Goal: Transaction & Acquisition: Purchase product/service

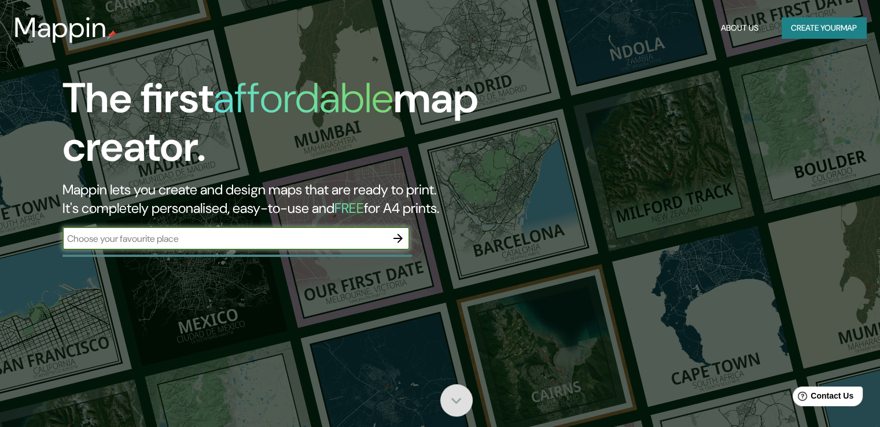
click at [463, 403] on icon at bounding box center [456, 400] width 20 height 20
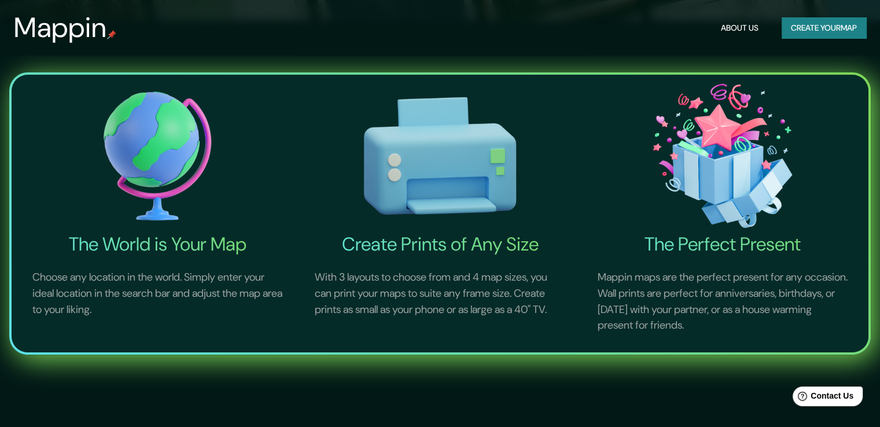
scroll to position [426, 0]
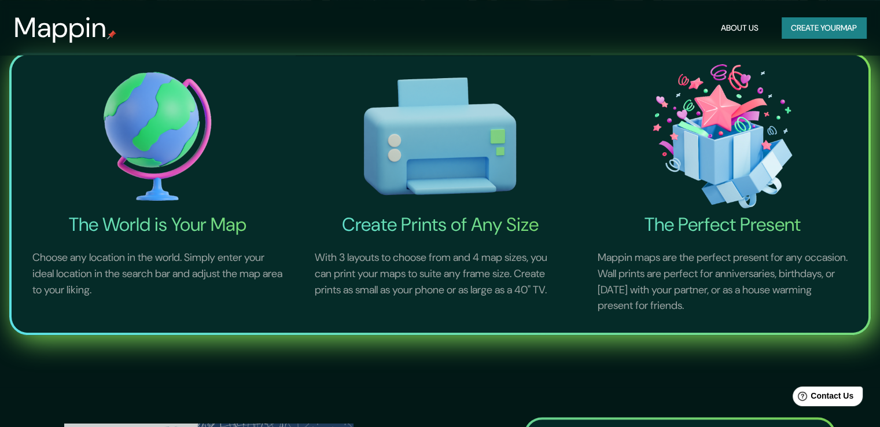
click at [145, 170] on img at bounding box center [158, 137] width 278 height 154
click at [174, 220] on h4 "The World is Your Map" at bounding box center [158, 224] width 278 height 23
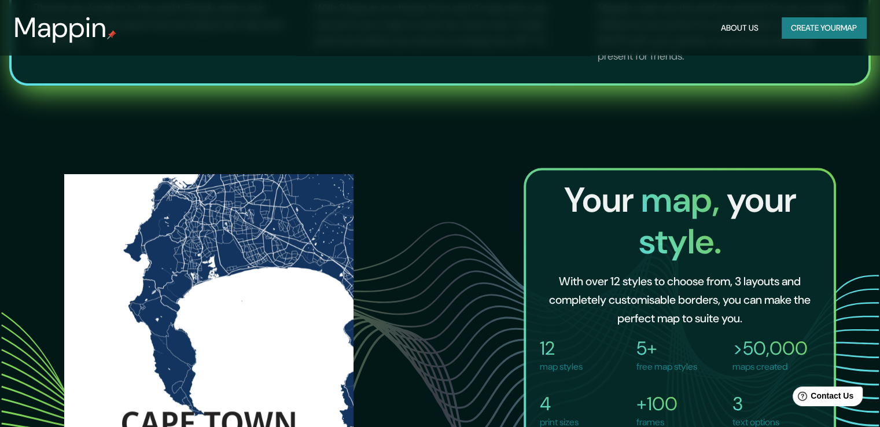
scroll to position [716, 0]
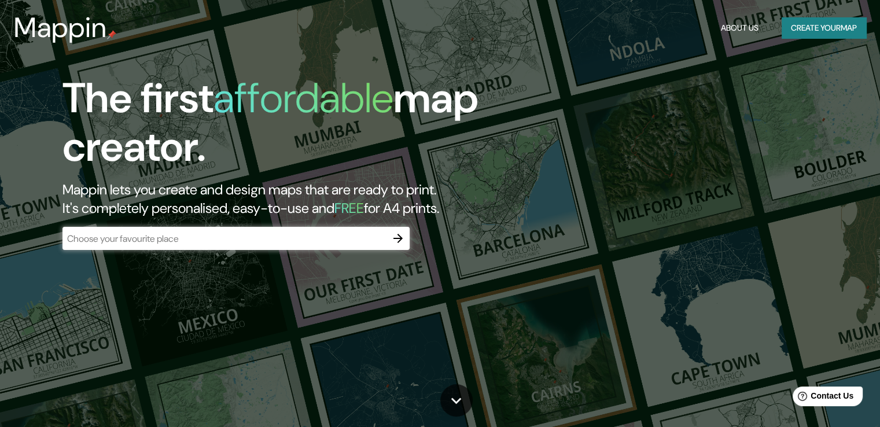
click at [396, 242] on icon "button" at bounding box center [398, 238] width 14 height 14
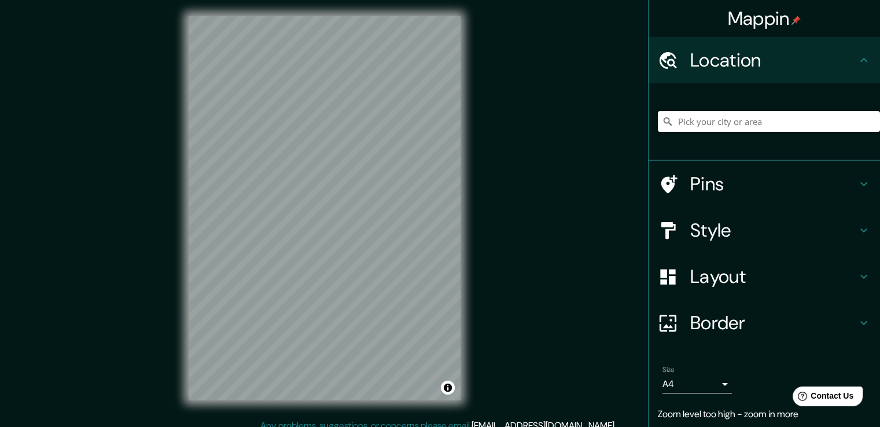
scroll to position [3, 0]
click at [713, 238] on h4 "Style" at bounding box center [773, 230] width 167 height 23
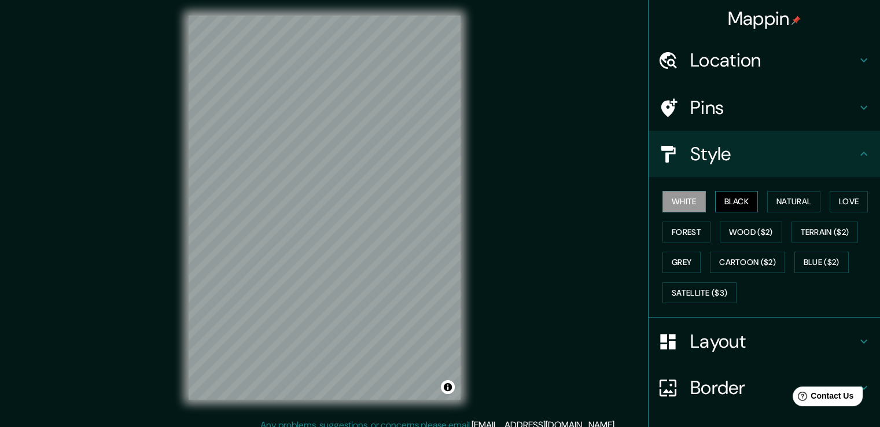
click at [740, 204] on button "Black" at bounding box center [736, 201] width 43 height 21
click at [734, 155] on h4 "Style" at bounding box center [773, 153] width 167 height 23
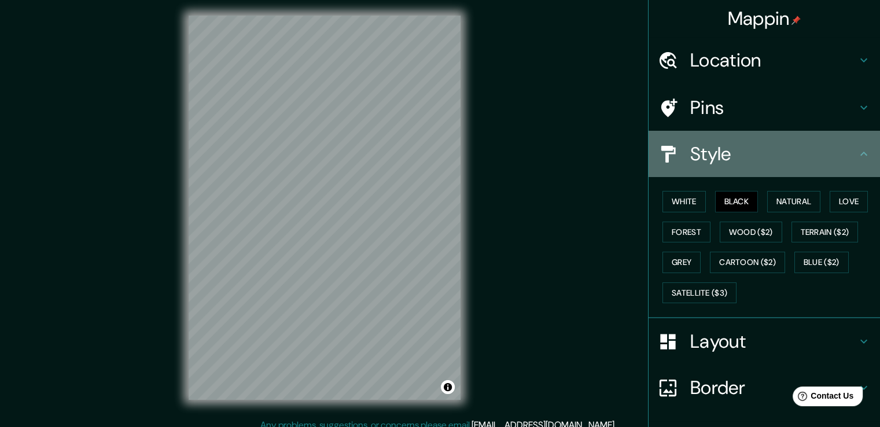
click at [861, 153] on icon at bounding box center [864, 154] width 14 height 14
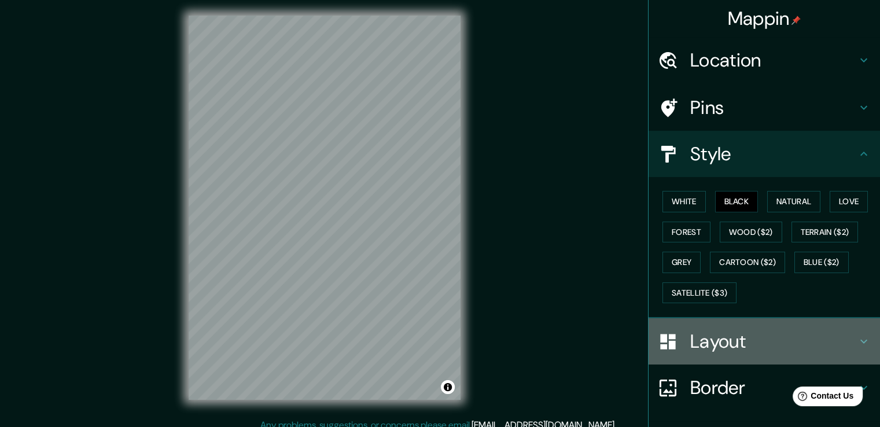
click at [708, 344] on h4 "Layout" at bounding box center [773, 341] width 167 height 23
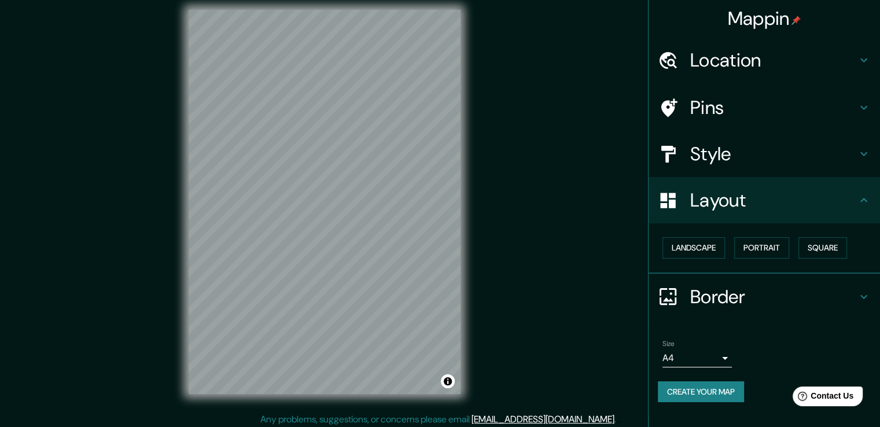
scroll to position [13, 0]
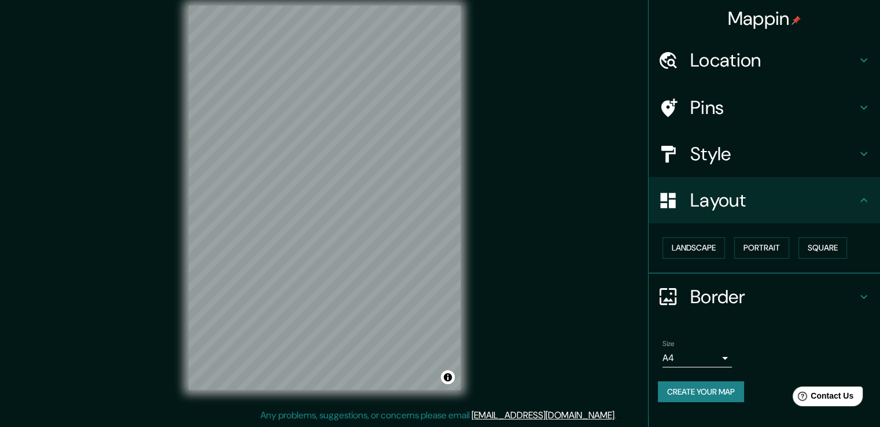
click at [718, 355] on body "Mappin Location Pins Style Layout Landscape Portrait Square Border Choose a bor…" at bounding box center [440, 200] width 880 height 427
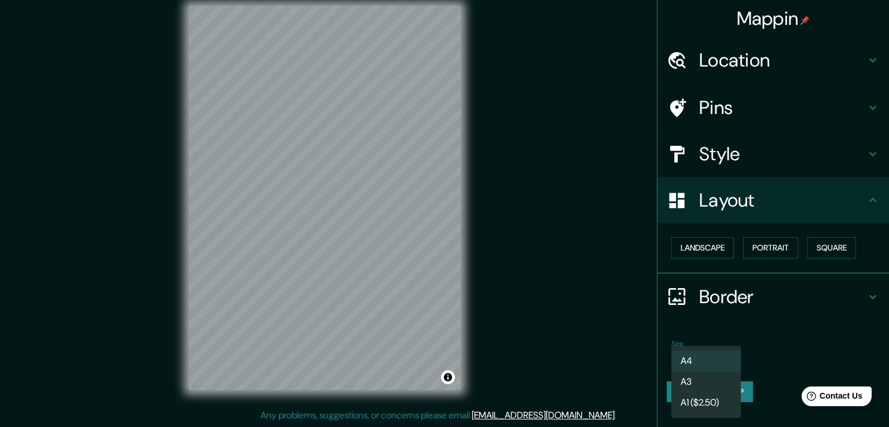
click at [723, 355] on li "A4" at bounding box center [705, 361] width 69 height 21
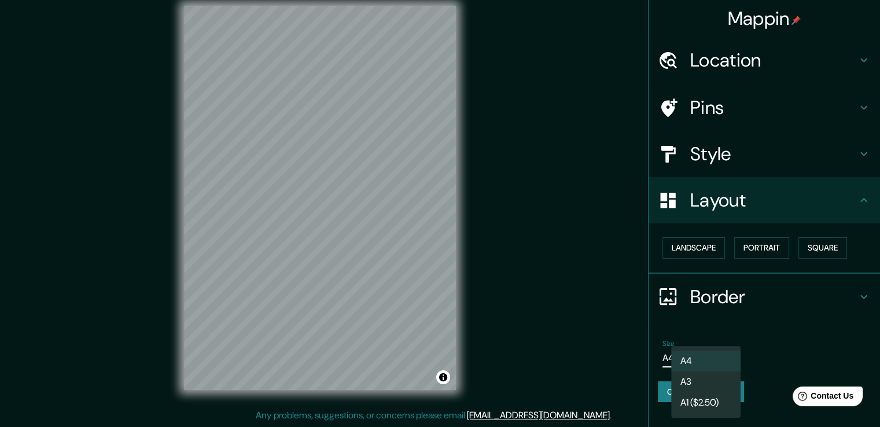
click at [727, 355] on body "Mappin Location Pins Style Layout Landscape Portrait Square Border Choose a bor…" at bounding box center [440, 200] width 880 height 427
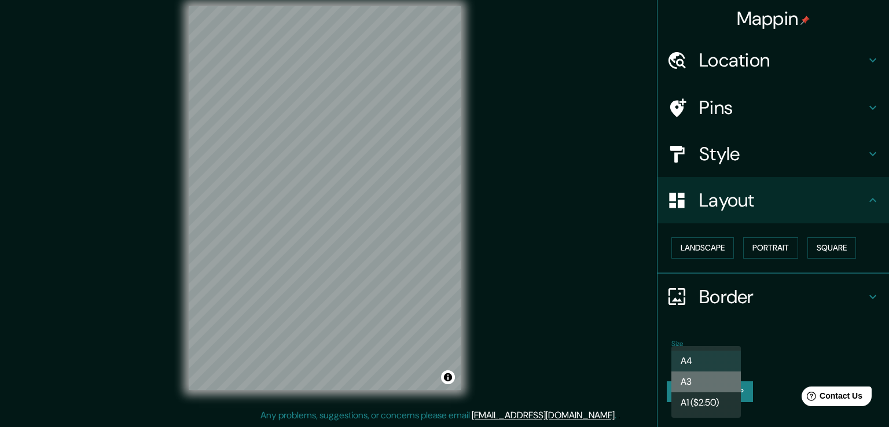
click at [713, 380] on li "A3" at bounding box center [705, 381] width 69 height 21
type input "a4"
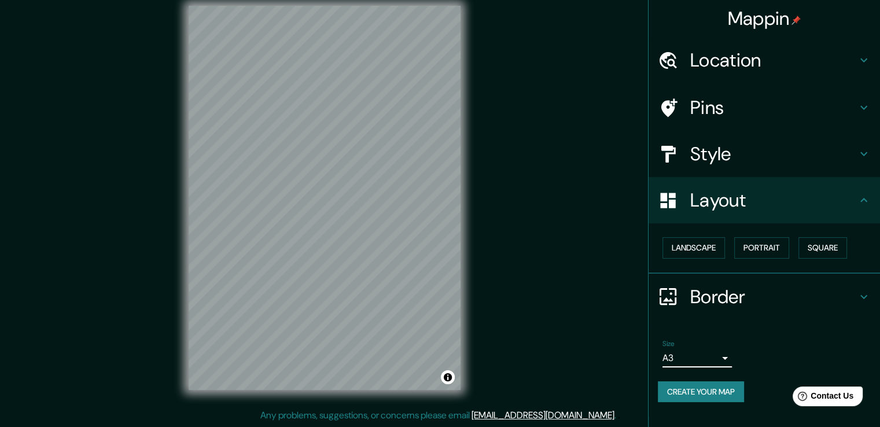
click at [768, 339] on div "Size A3 a4" at bounding box center [764, 353] width 213 height 37
click at [721, 392] on button "Create your map" at bounding box center [701, 391] width 86 height 21
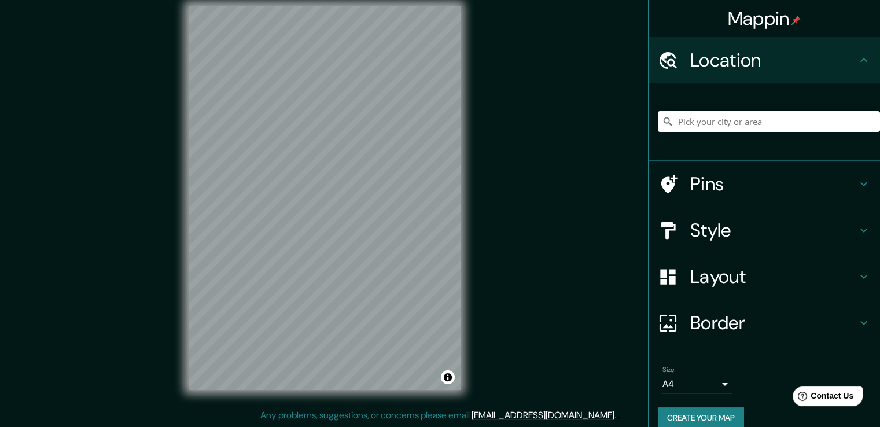
click at [345, 171] on div "© Mapbox © OpenStreetMap Improve this map" at bounding box center [324, 197] width 309 height 421
click at [703, 230] on h4 "Style" at bounding box center [773, 230] width 167 height 23
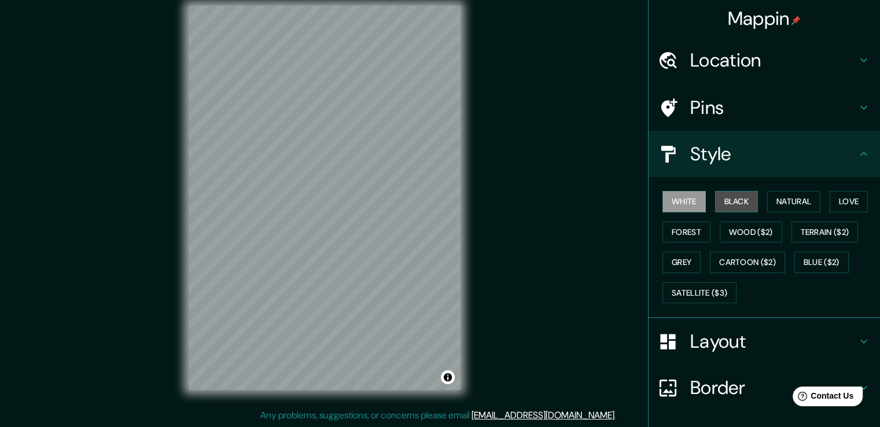
click at [740, 207] on button "Black" at bounding box center [736, 201] width 43 height 21
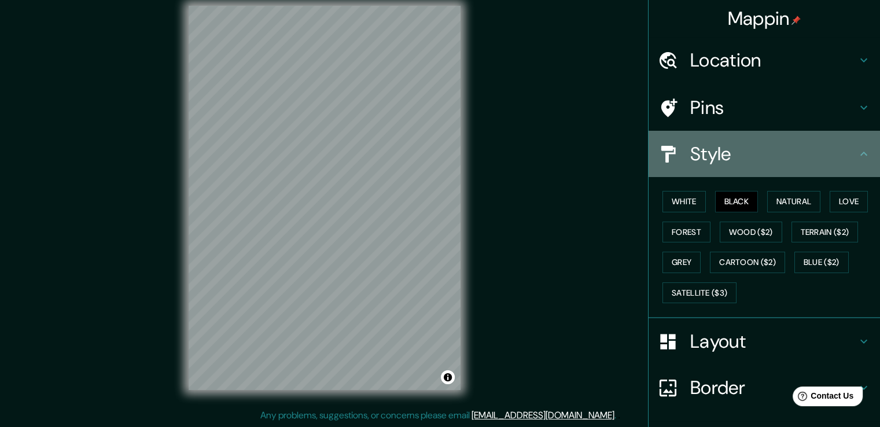
drag, startPoint x: 725, startPoint y: 148, endPoint x: 756, endPoint y: 147, distance: 30.7
click at [726, 148] on h4 "Style" at bounding box center [773, 153] width 167 height 23
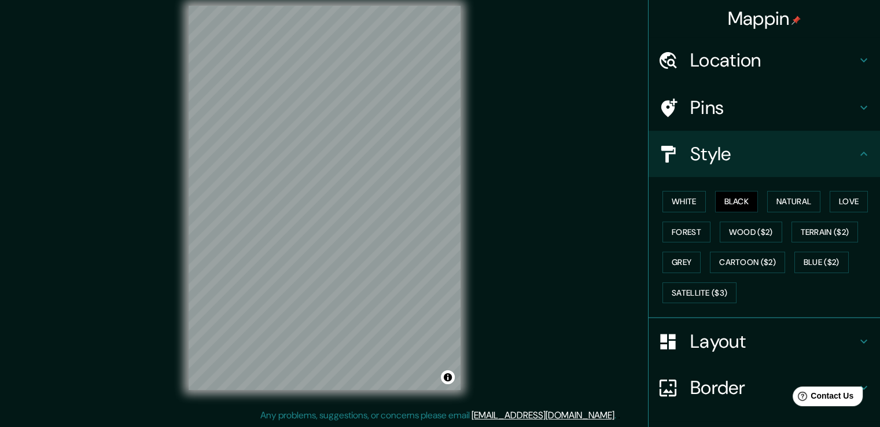
click at [857, 155] on icon at bounding box center [864, 154] width 14 height 14
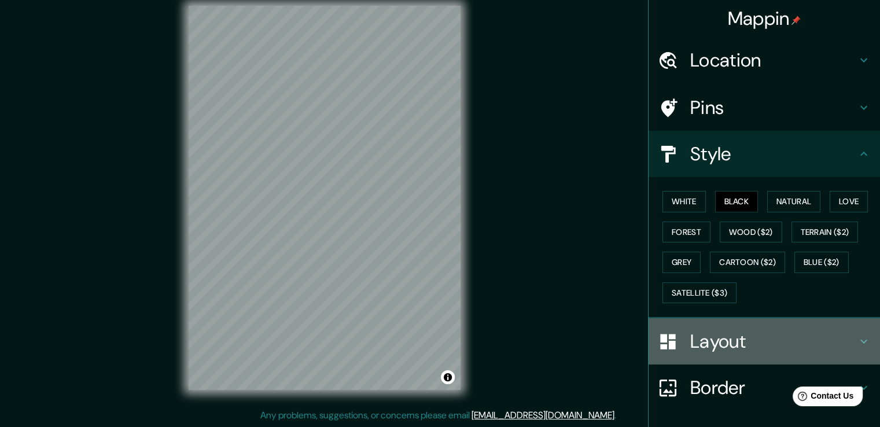
click at [712, 341] on h4 "Layout" at bounding box center [773, 341] width 167 height 23
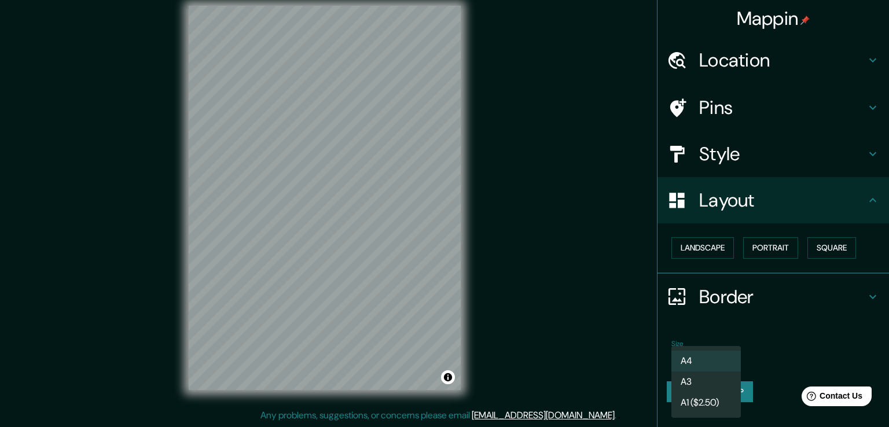
click at [720, 355] on body "Mappin Location Pins Style Layout Landscape Portrait Square Border Choose a bor…" at bounding box center [444, 200] width 889 height 427
click at [710, 382] on li "A3" at bounding box center [705, 381] width 69 height 21
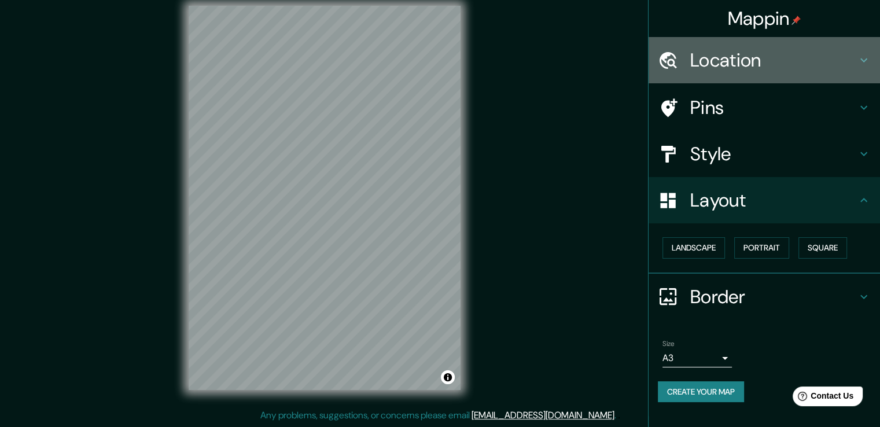
click at [712, 62] on h4 "Location" at bounding box center [773, 60] width 167 height 23
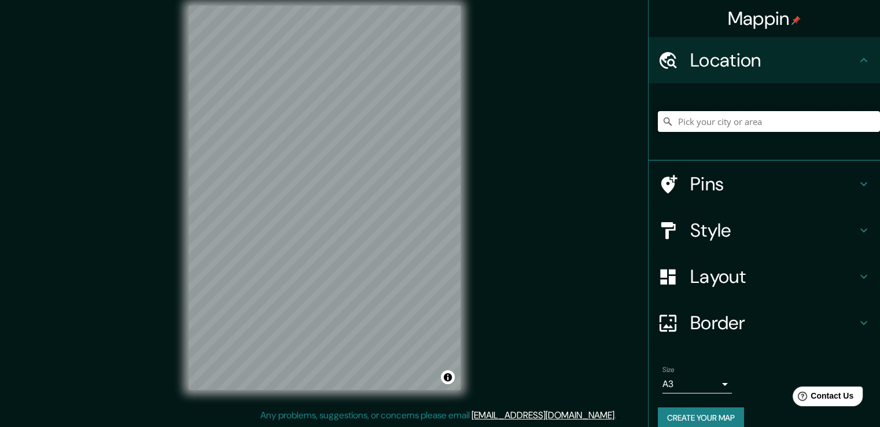
click at [727, 119] on input "Pick your city or area" at bounding box center [769, 121] width 222 height 21
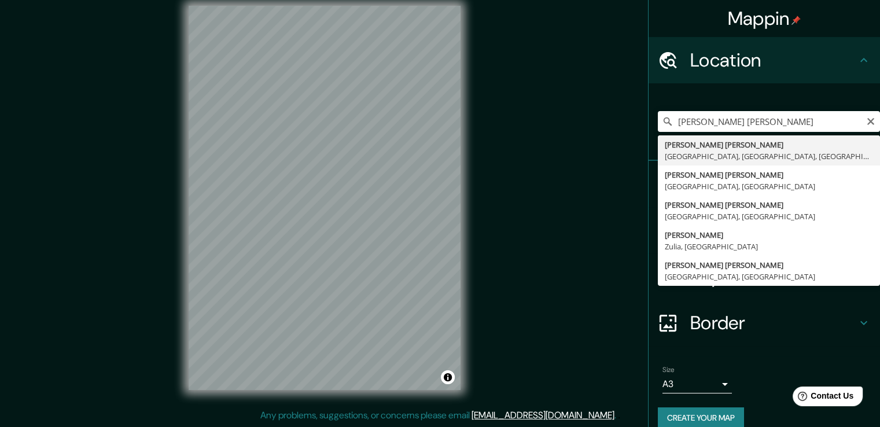
type input "[PERSON_NAME] [PERSON_NAME], [GEOGRAPHIC_DATA], [GEOGRAPHIC_DATA], [GEOGRAPHIC_…"
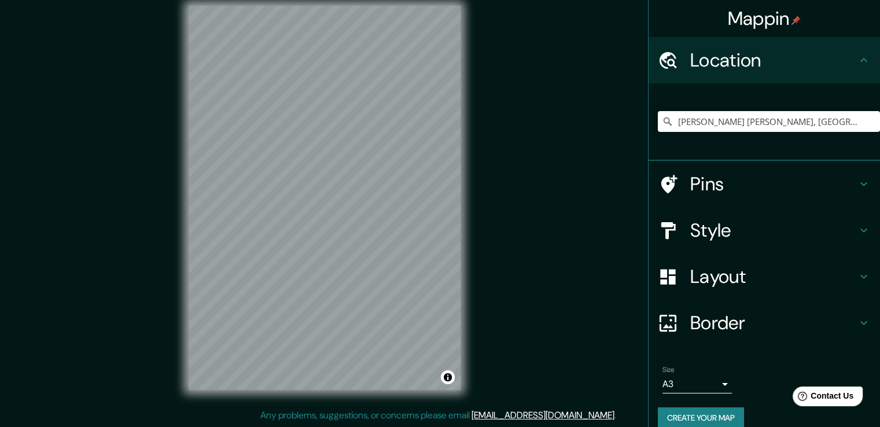
click at [745, 182] on h4 "Pins" at bounding box center [773, 183] width 167 height 23
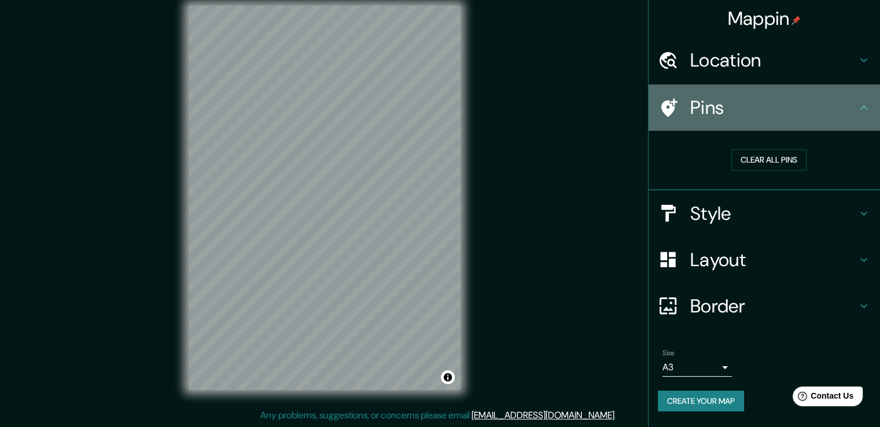
click at [817, 121] on div "Pins" at bounding box center [763, 107] width 231 height 46
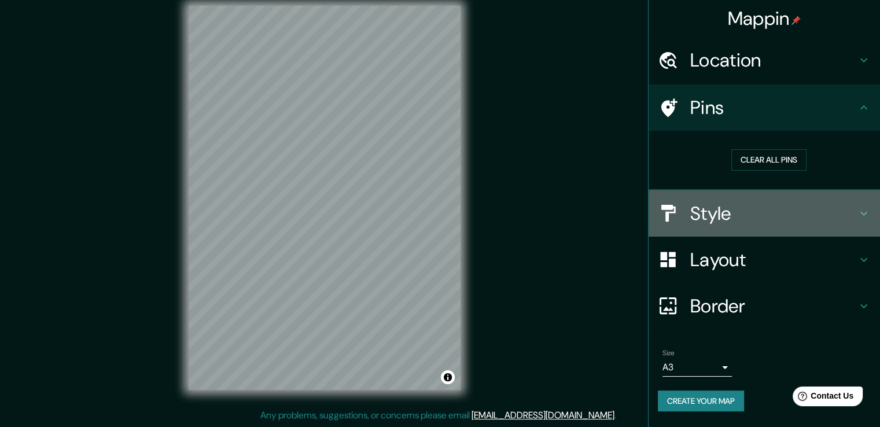
click at [764, 213] on h4 "Style" at bounding box center [773, 213] width 167 height 23
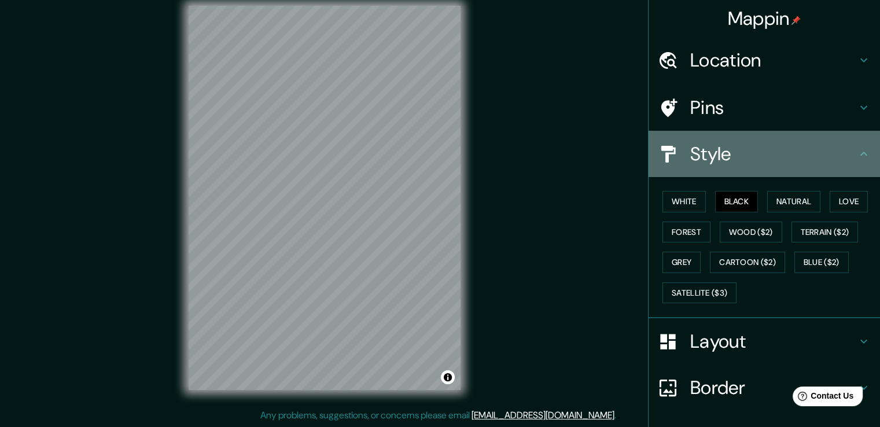
click at [789, 151] on h4 "Style" at bounding box center [773, 153] width 167 height 23
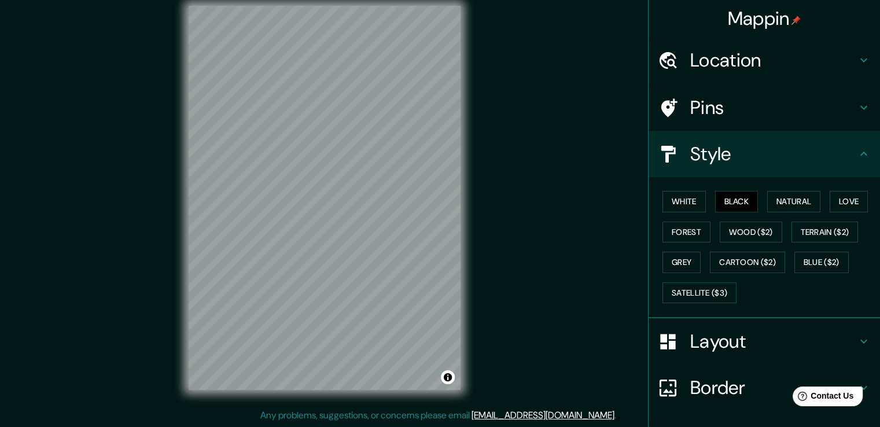
click at [462, 216] on div "© Mapbox © OpenStreetMap Improve this map" at bounding box center [324, 197] width 309 height 421
click at [723, 341] on h4 "Layout" at bounding box center [773, 341] width 167 height 23
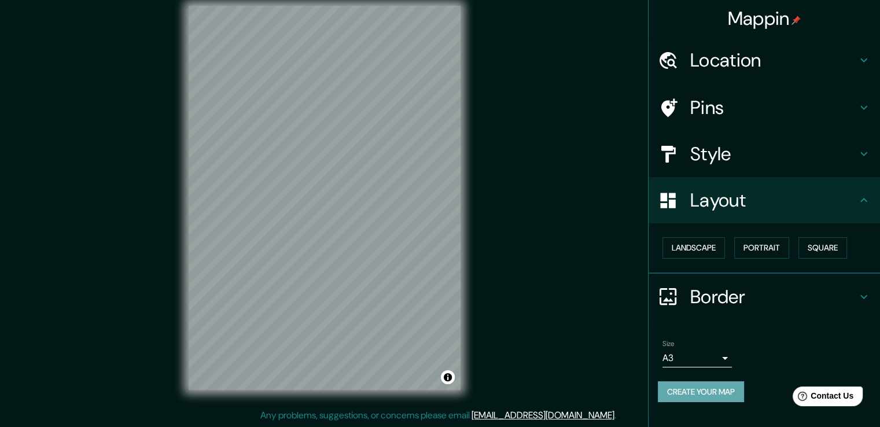
click at [698, 392] on button "Create your map" at bounding box center [701, 391] width 86 height 21
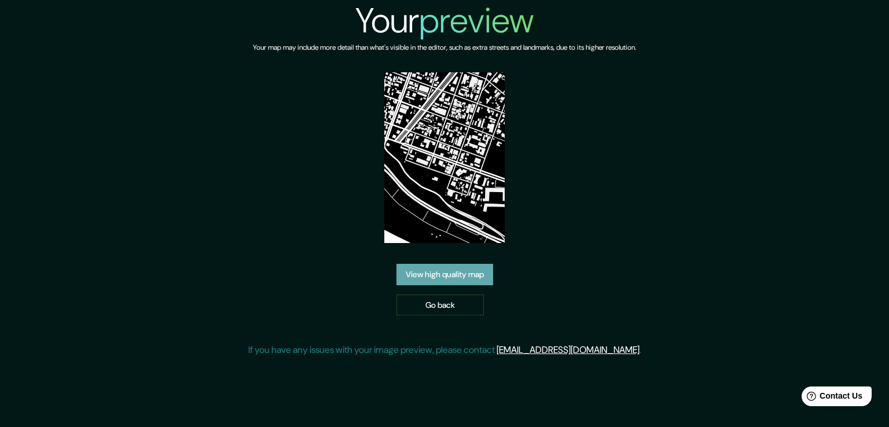
click at [465, 275] on link "View high quality map" at bounding box center [444, 274] width 97 height 21
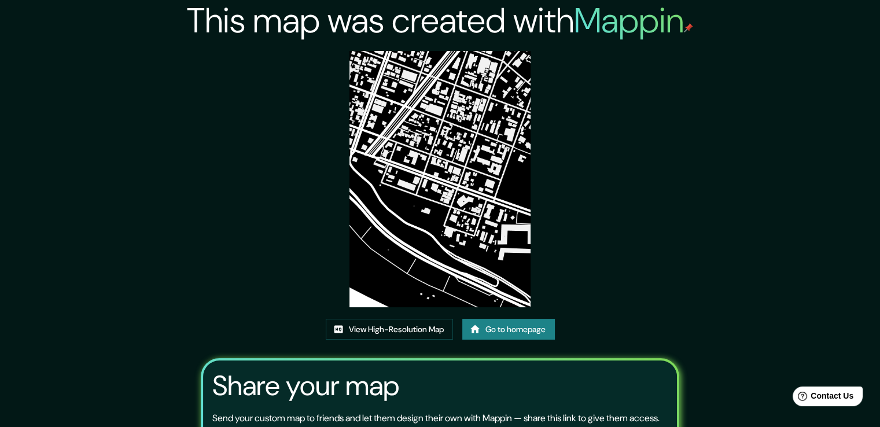
click at [510, 323] on link "Go to homepage" at bounding box center [508, 329] width 93 height 21
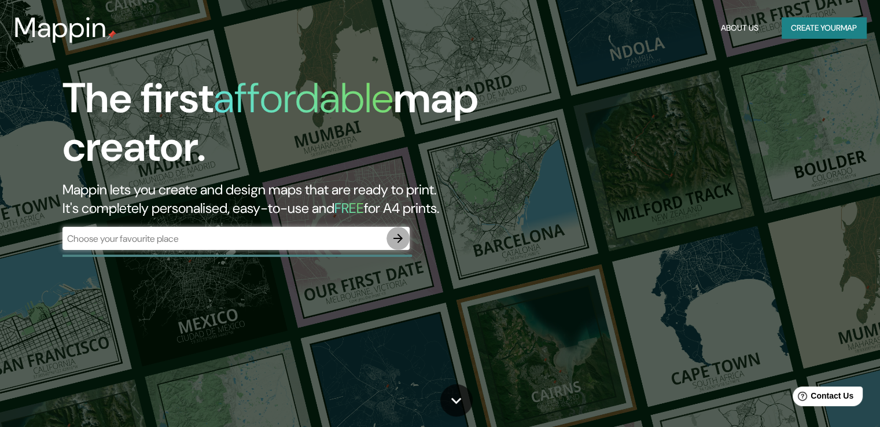
click at [400, 232] on icon "button" at bounding box center [398, 238] width 14 height 14
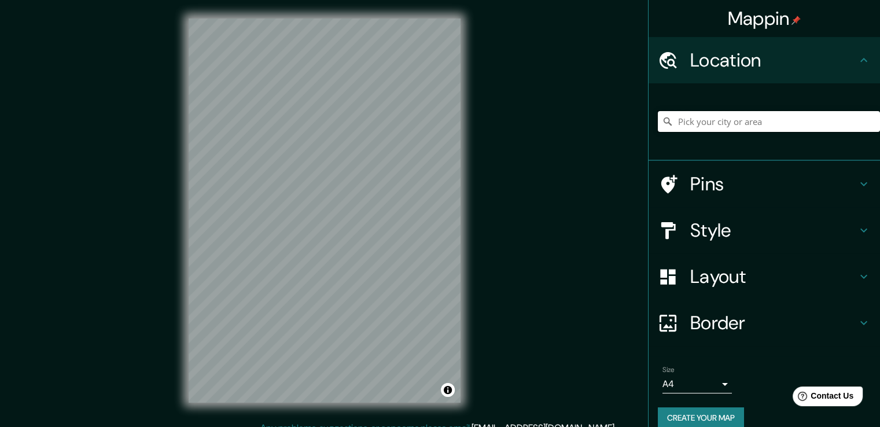
click at [725, 118] on input "Pick your city or area" at bounding box center [769, 121] width 222 height 21
click at [723, 121] on input "Pick your city or area" at bounding box center [769, 121] width 222 height 21
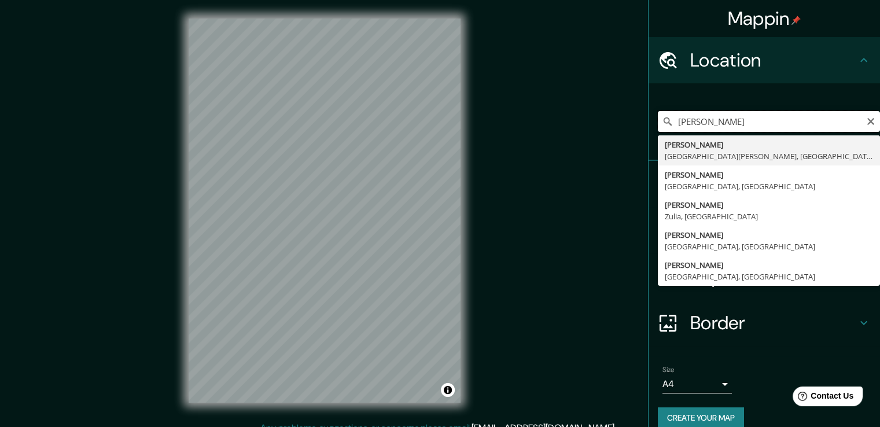
click at [665, 119] on input "[PERSON_NAME] [PERSON_NAME]" at bounding box center [769, 121] width 222 height 21
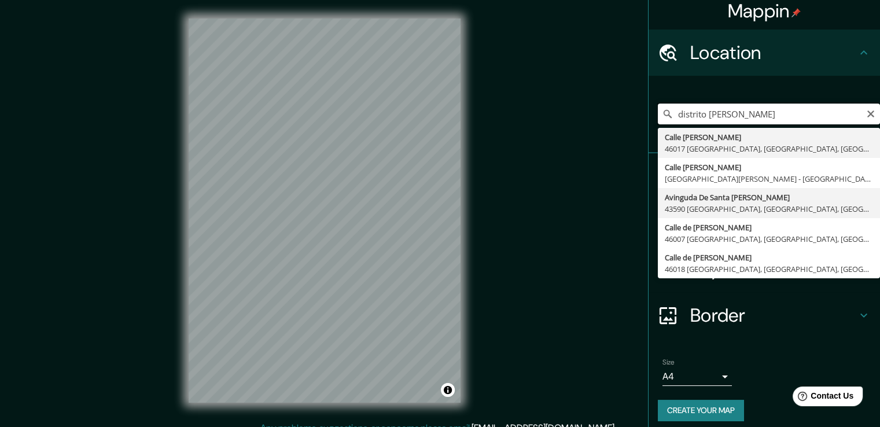
scroll to position [15, 0]
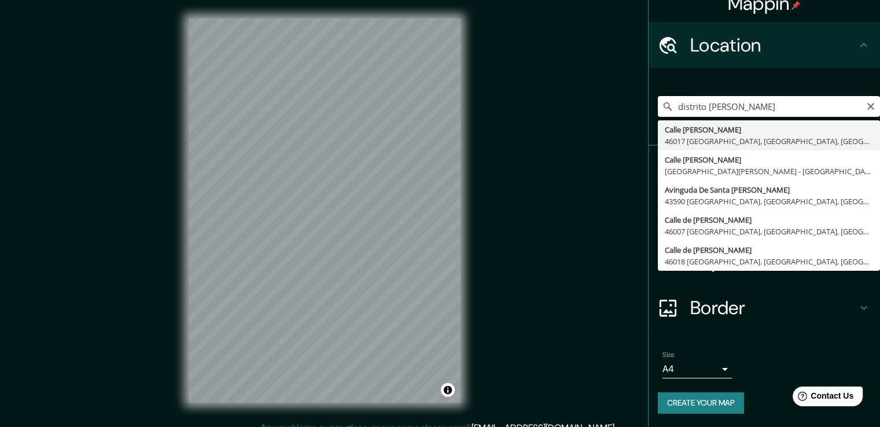
click at [757, 108] on input "distrito jesus maria" at bounding box center [769, 106] width 222 height 21
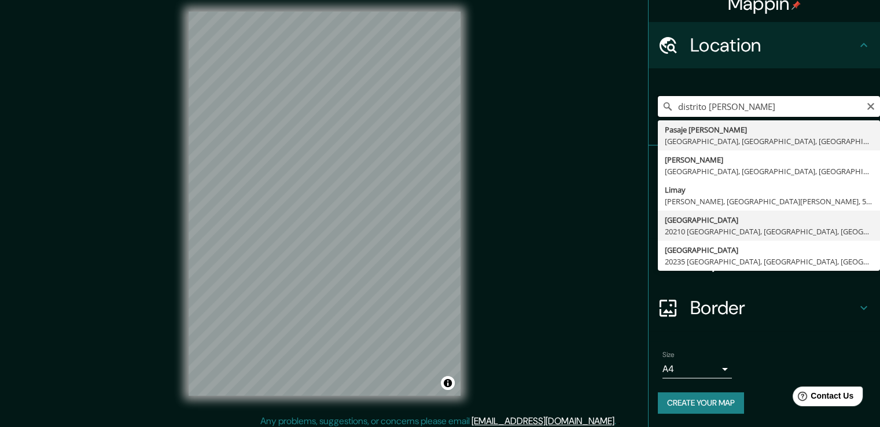
scroll to position [13, 0]
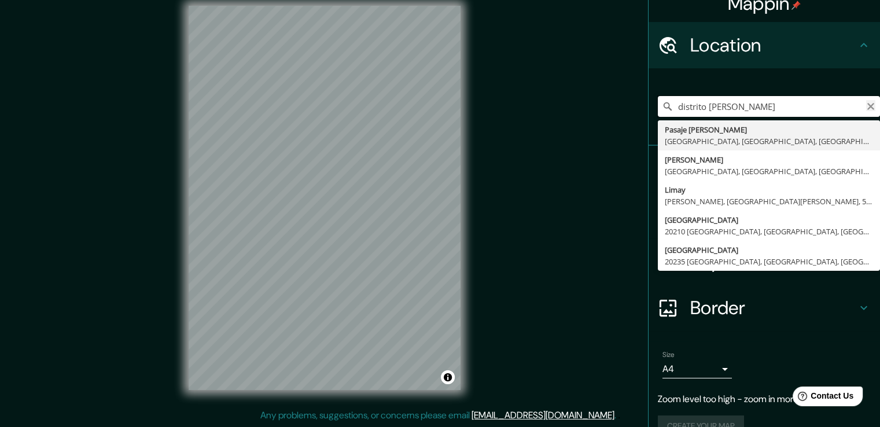
type input "distrito jesus maria lima"
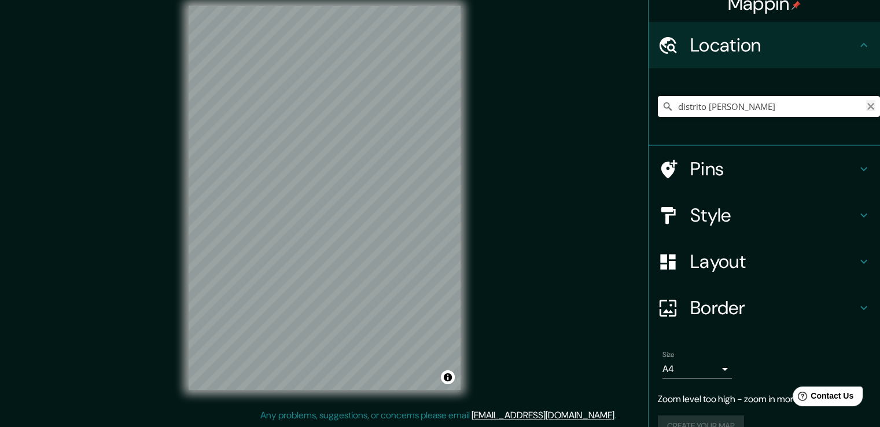
click at [867, 106] on icon "Clear" at bounding box center [870, 106] width 7 height 7
click at [677, 109] on input "Pick your city or area" at bounding box center [769, 106] width 222 height 21
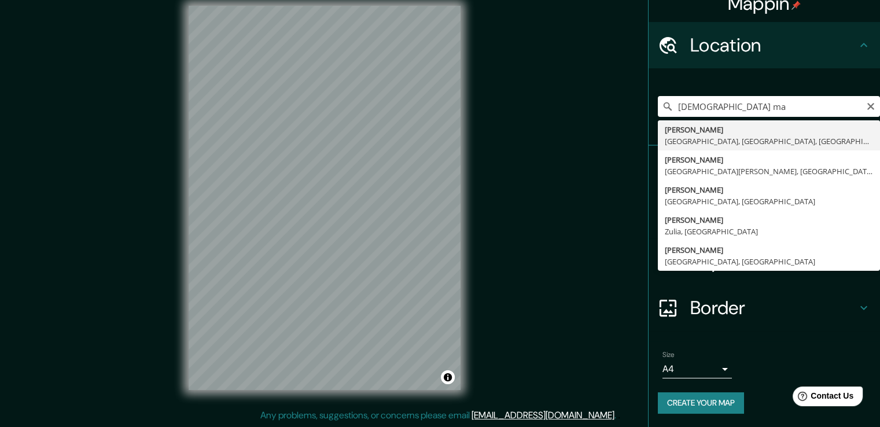
type input "[PERSON_NAME] [PERSON_NAME], [GEOGRAPHIC_DATA], [GEOGRAPHIC_DATA], [GEOGRAPHIC_…"
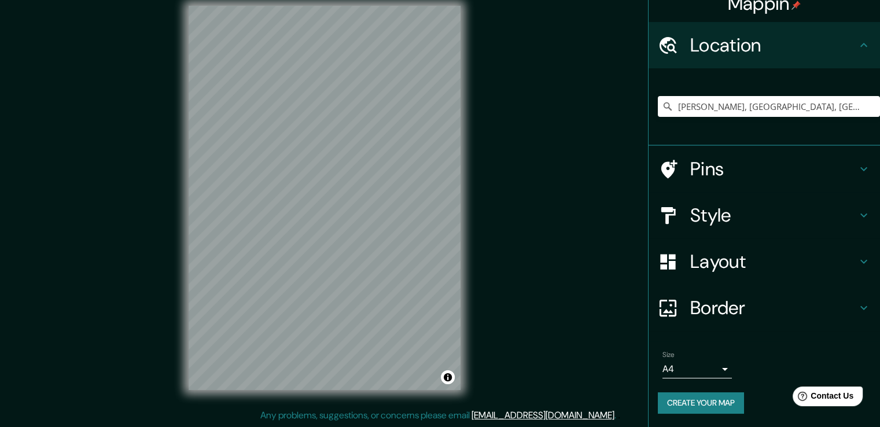
click at [728, 218] on h4 "Style" at bounding box center [773, 215] width 167 height 23
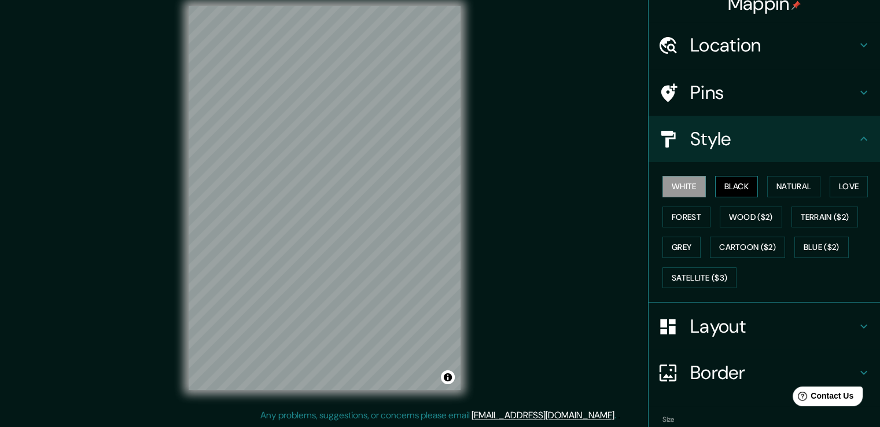
click at [731, 190] on button "Black" at bounding box center [736, 186] width 43 height 21
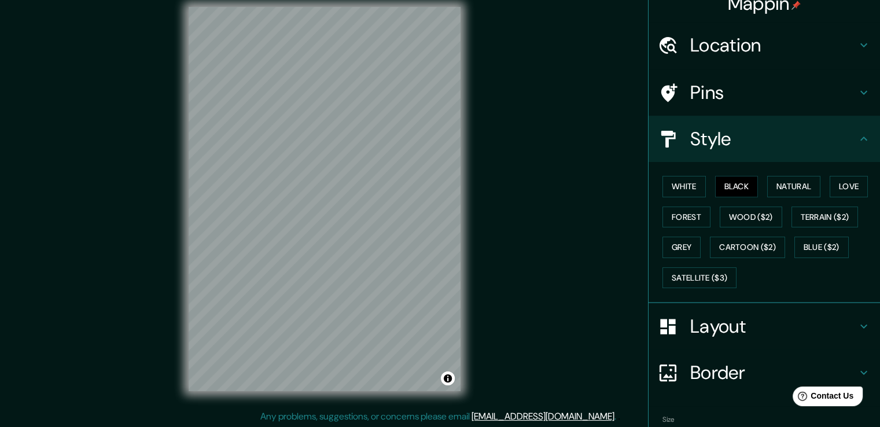
click at [736, 323] on h4 "Layout" at bounding box center [773, 326] width 167 height 23
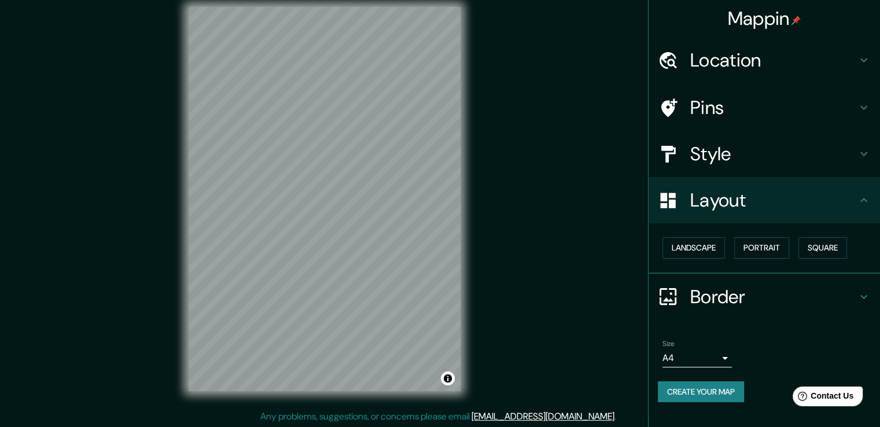
scroll to position [0, 0]
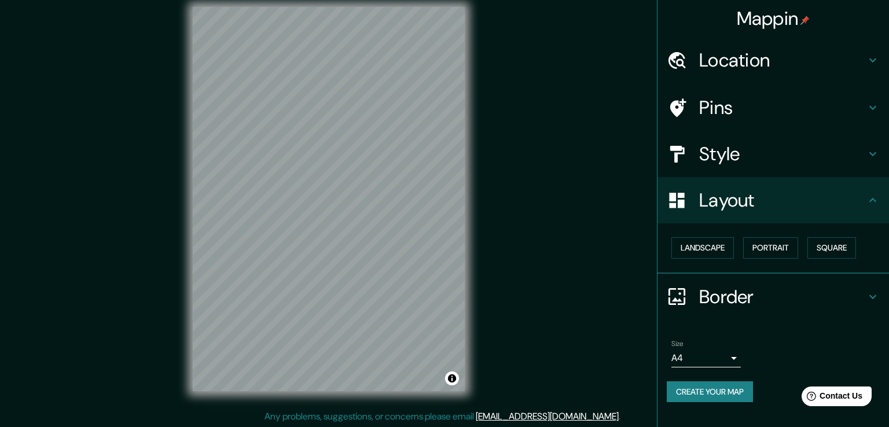
click at [717, 361] on body "Mappin Location Jesús María, Lima, Provincia de Lima, Perú Pins Style Layout La…" at bounding box center [444, 201] width 889 height 427
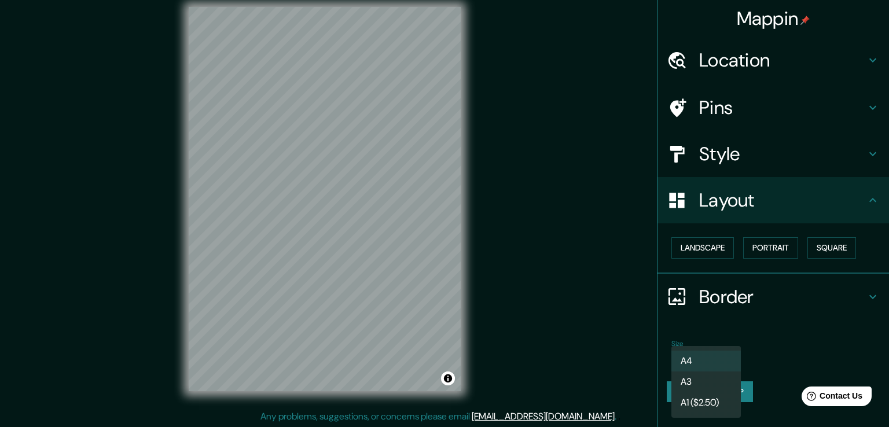
click at [713, 381] on li "A3" at bounding box center [705, 381] width 69 height 21
type input "a4"
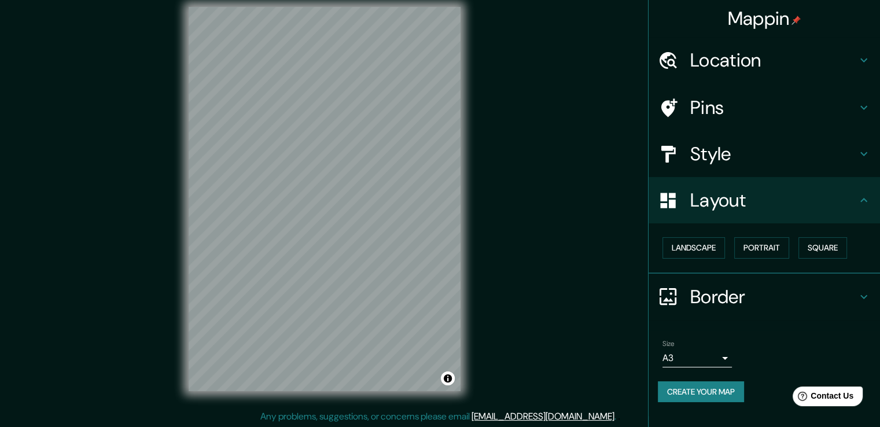
click at [845, 298] on h4 "Border" at bounding box center [773, 296] width 167 height 23
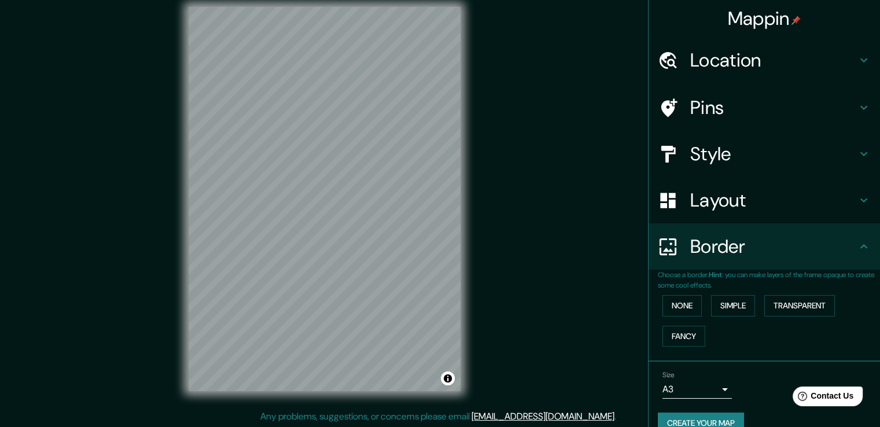
click at [847, 268] on div "Border" at bounding box center [763, 246] width 231 height 46
click at [850, 240] on div "Border" at bounding box center [763, 246] width 231 height 46
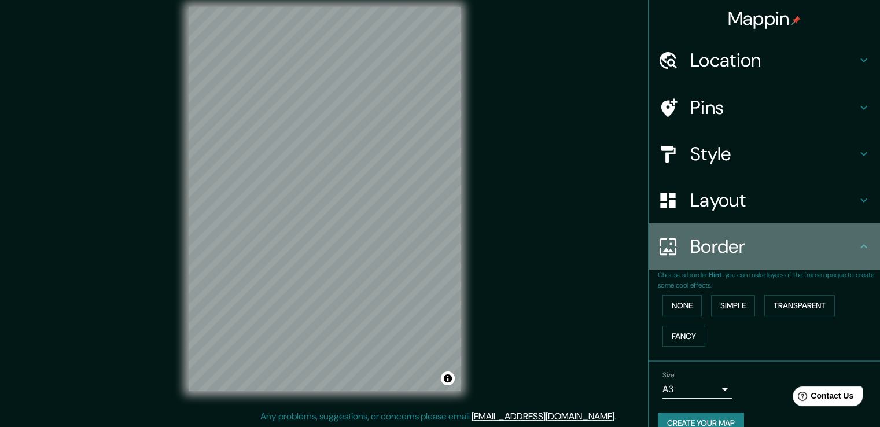
click at [857, 246] on icon at bounding box center [864, 246] width 14 height 14
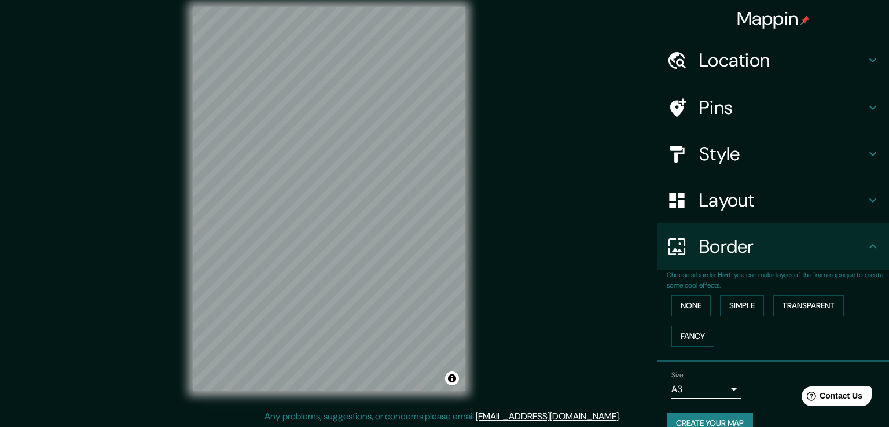
click at [706, 394] on body "Mappin Location Jesús María, Lima, Provincia de Lima, Perú Pins Style Layout Bo…" at bounding box center [444, 201] width 889 height 427
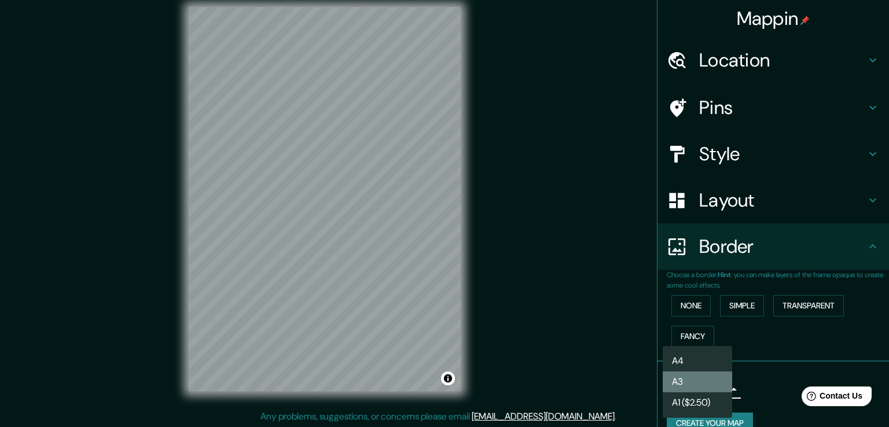
click at [711, 380] on li "A3" at bounding box center [696, 381] width 69 height 21
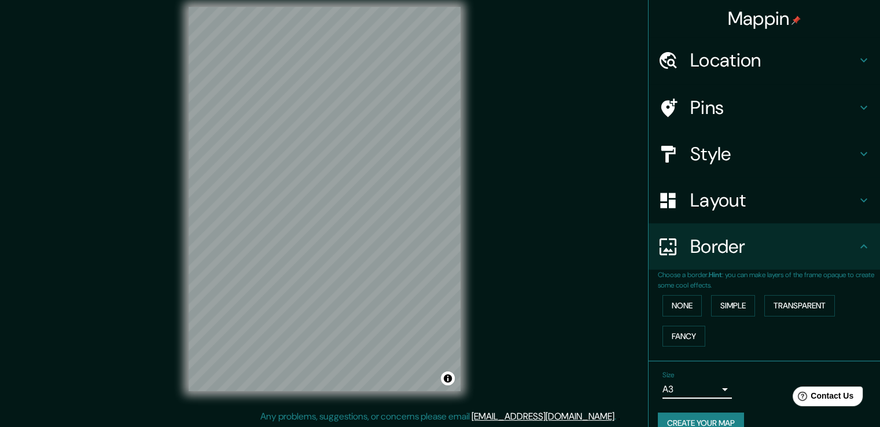
click at [769, 378] on div "Size A3 a4" at bounding box center [764, 384] width 213 height 37
click at [466, 233] on div "© Mapbox © OpenStreetMap Improve this map" at bounding box center [324, 198] width 309 height 421
click at [442, 378] on button "Toggle attribution" at bounding box center [448, 378] width 14 height 14
click at [516, 349] on div "Mappin Location Jesús María, Lima, Provincia de Lima, Perú Pins Style Layout Bo…" at bounding box center [440, 208] width 880 height 440
